Goal: Find specific fact: Find contact information

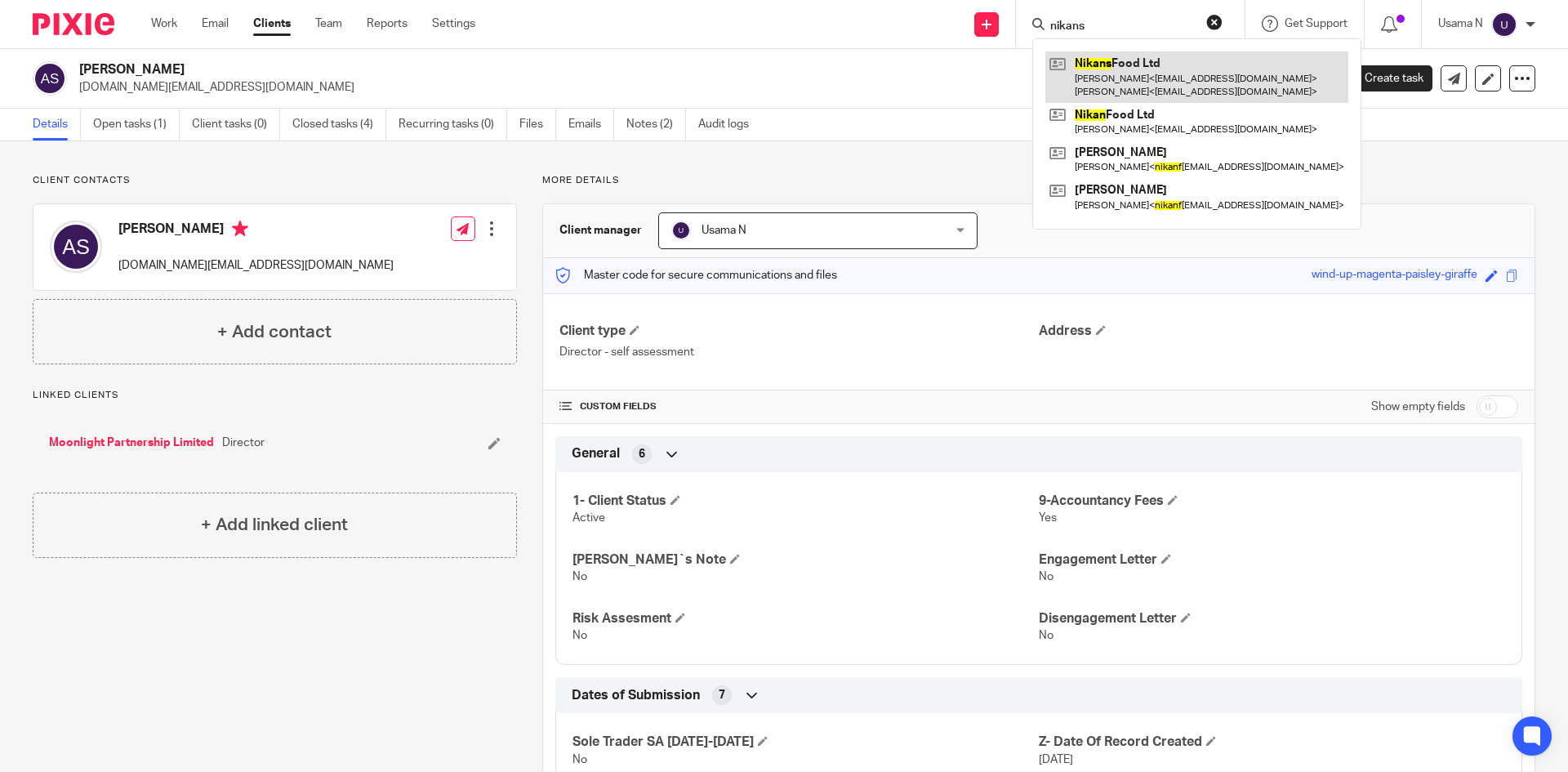
type input "nikans"
click at [1128, 73] on link at bounding box center [1197, 77] width 303 height 51
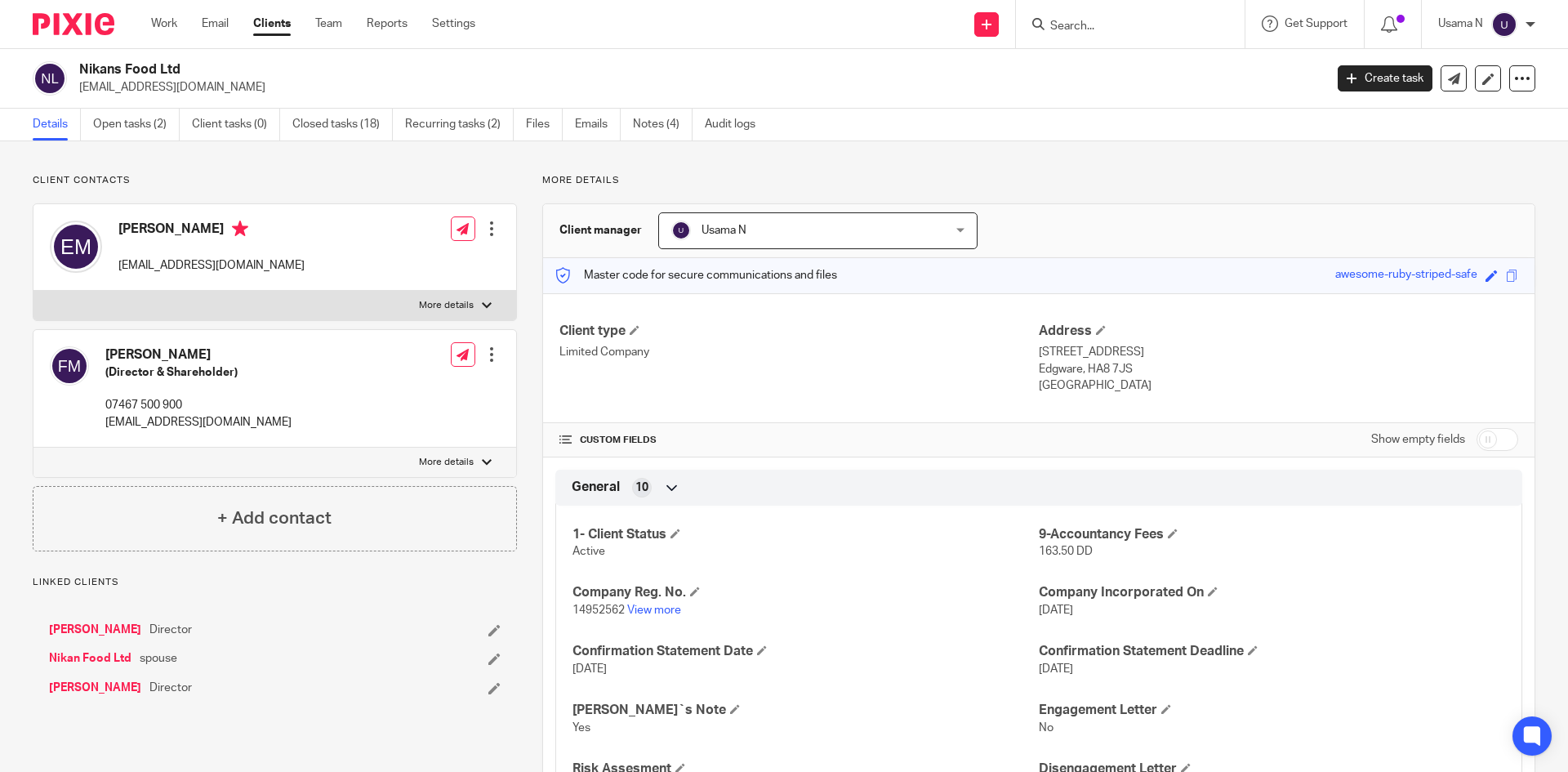
click at [209, 266] on p "[EMAIL_ADDRESS][DOMAIN_NAME]" at bounding box center [212, 266] width 187 height 16
copy div "[EMAIL_ADDRESS][DOMAIN_NAME]"
